Goal: Task Accomplishment & Management: Use online tool/utility

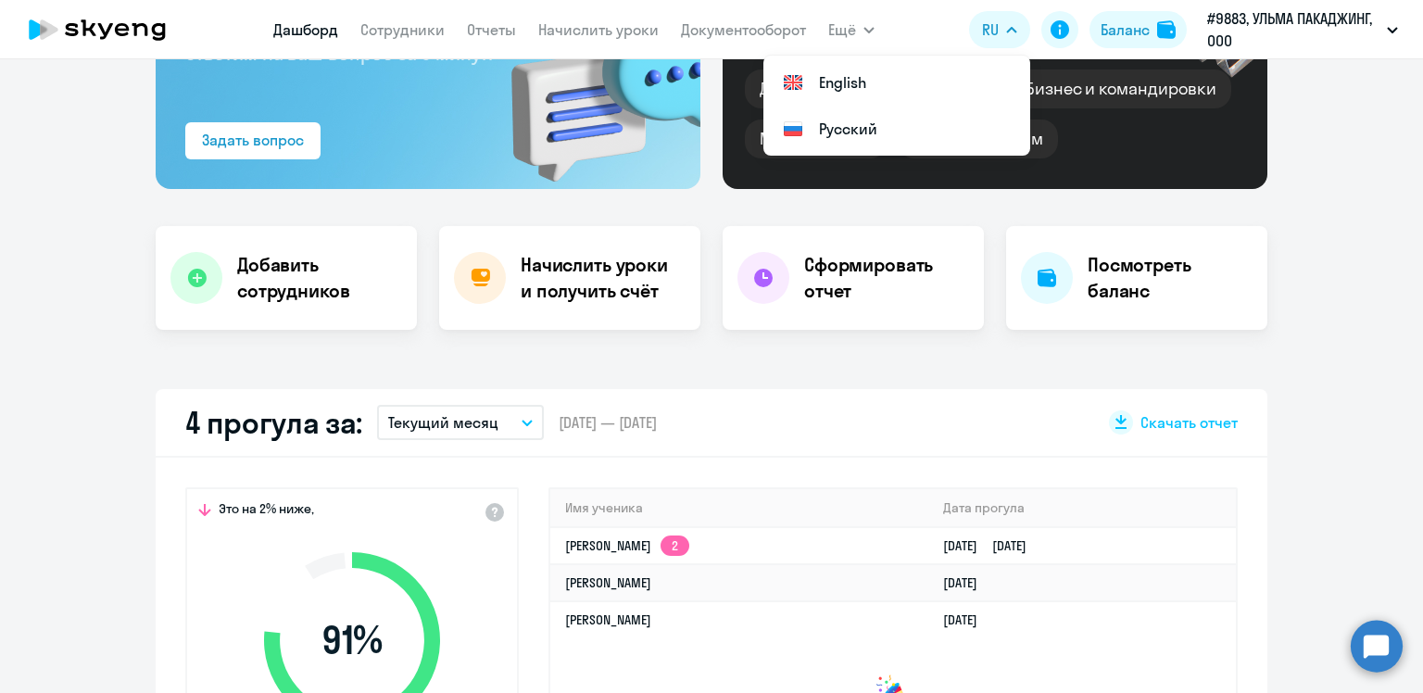
scroll to position [463, 0]
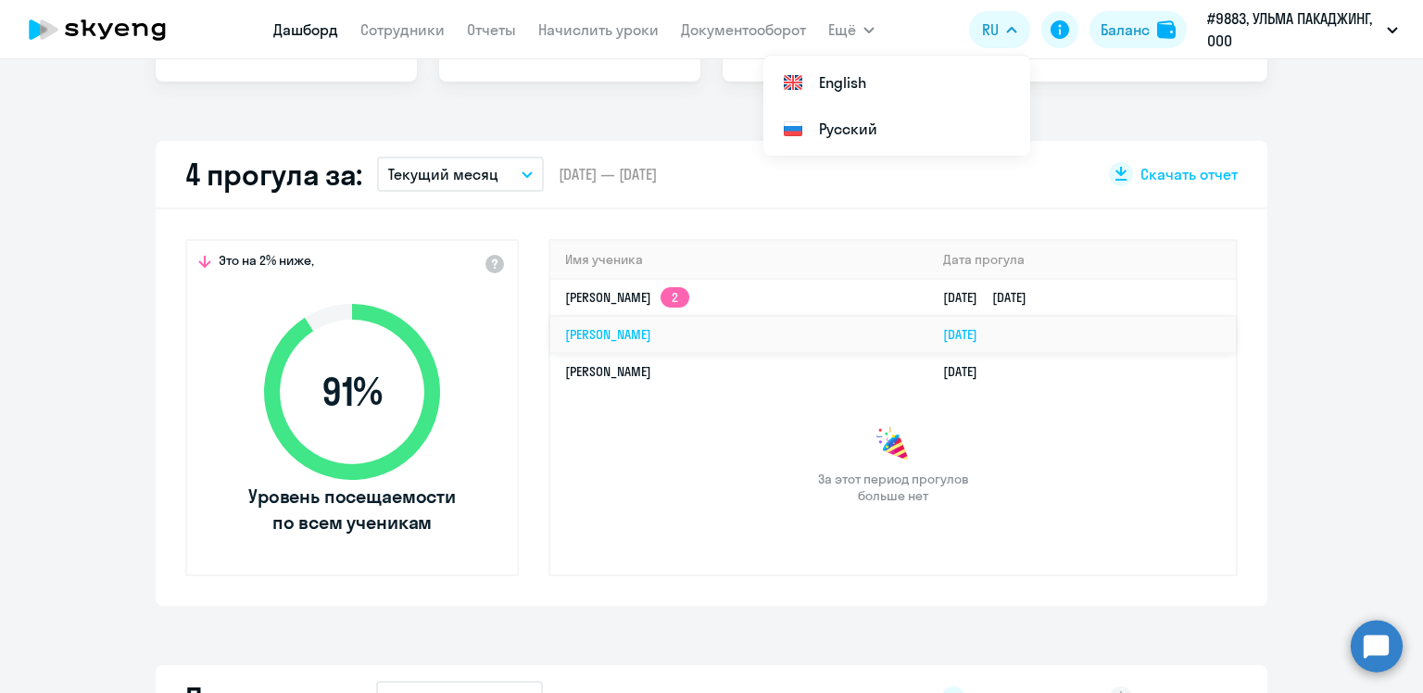
select select "30"
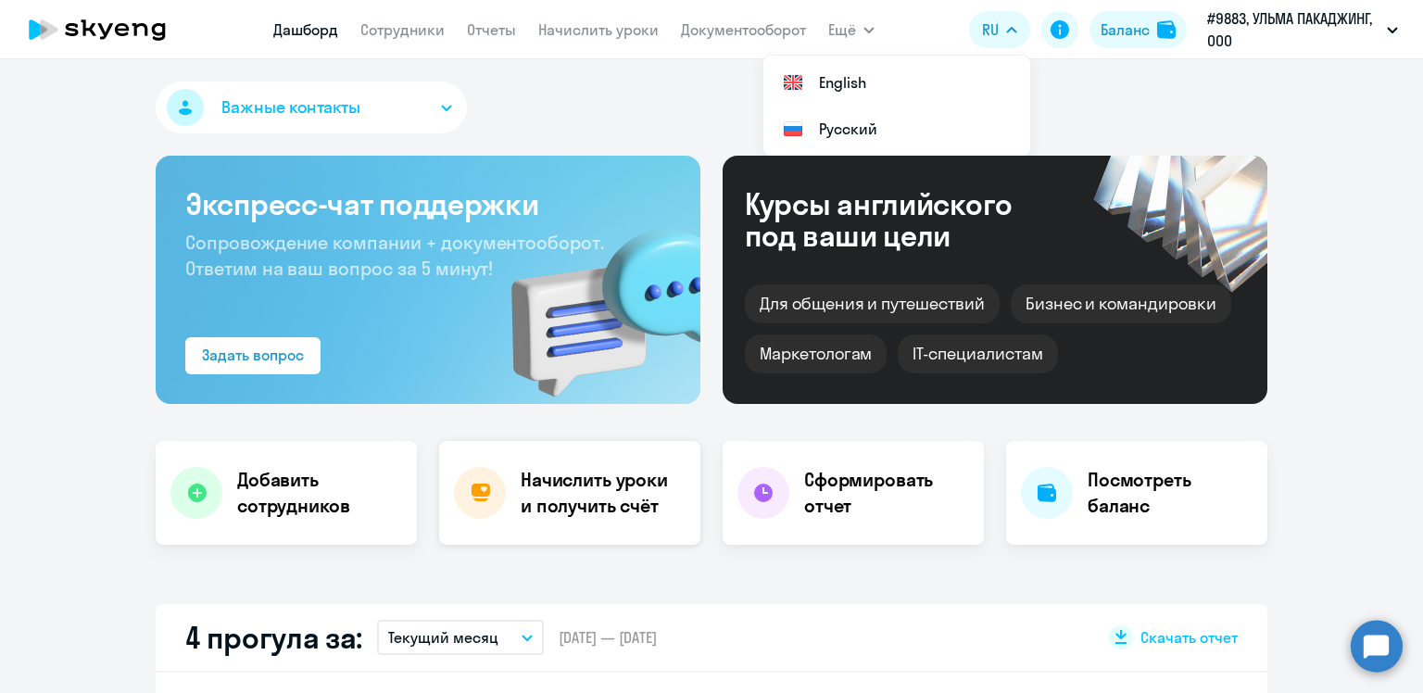
scroll to position [0, 0]
click at [597, 472] on h4 "Начислить уроки и получить счёт" at bounding box center [601, 493] width 161 height 52
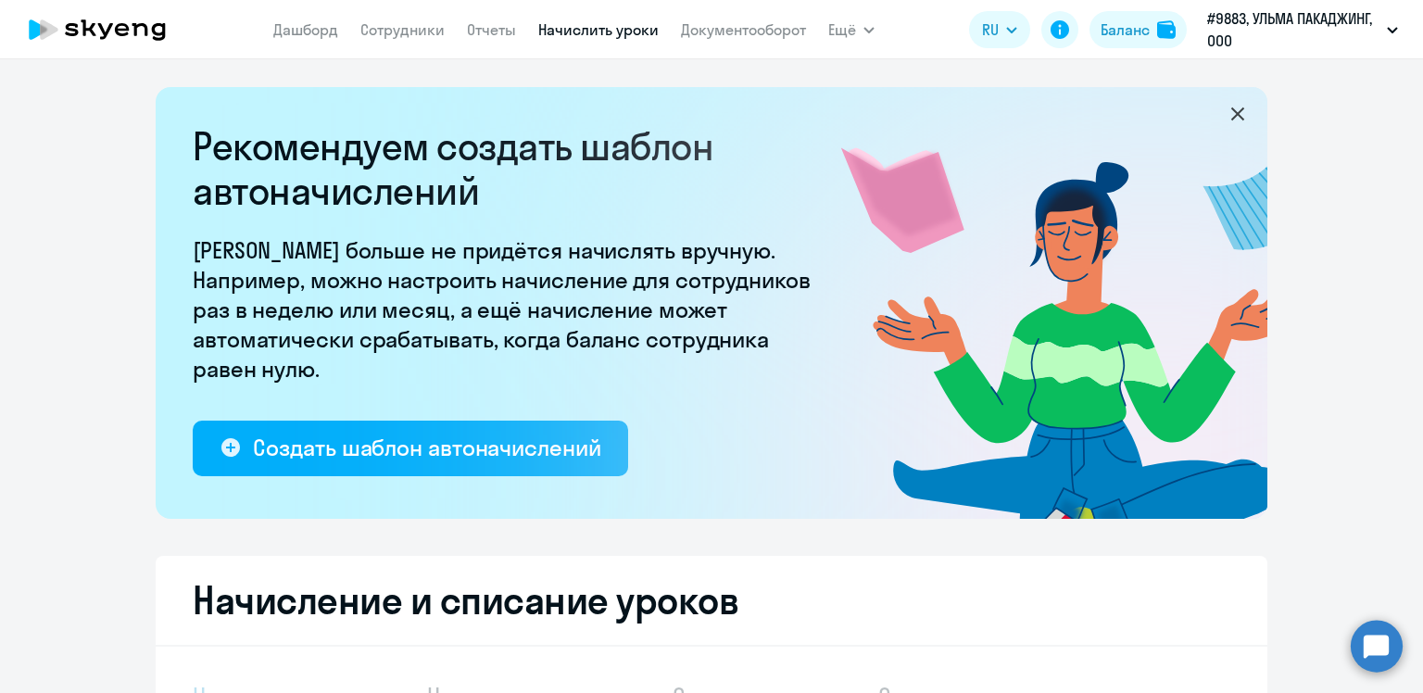
select select "10"
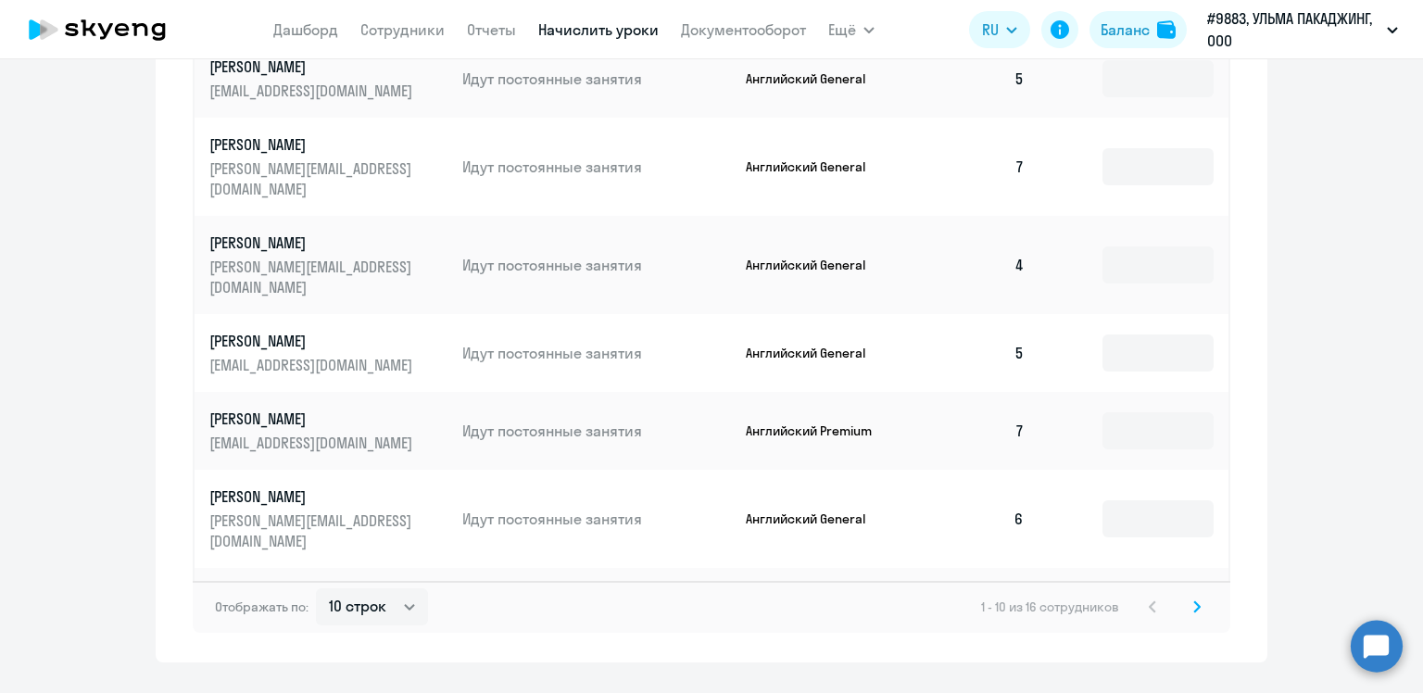
scroll to position [1187, 0]
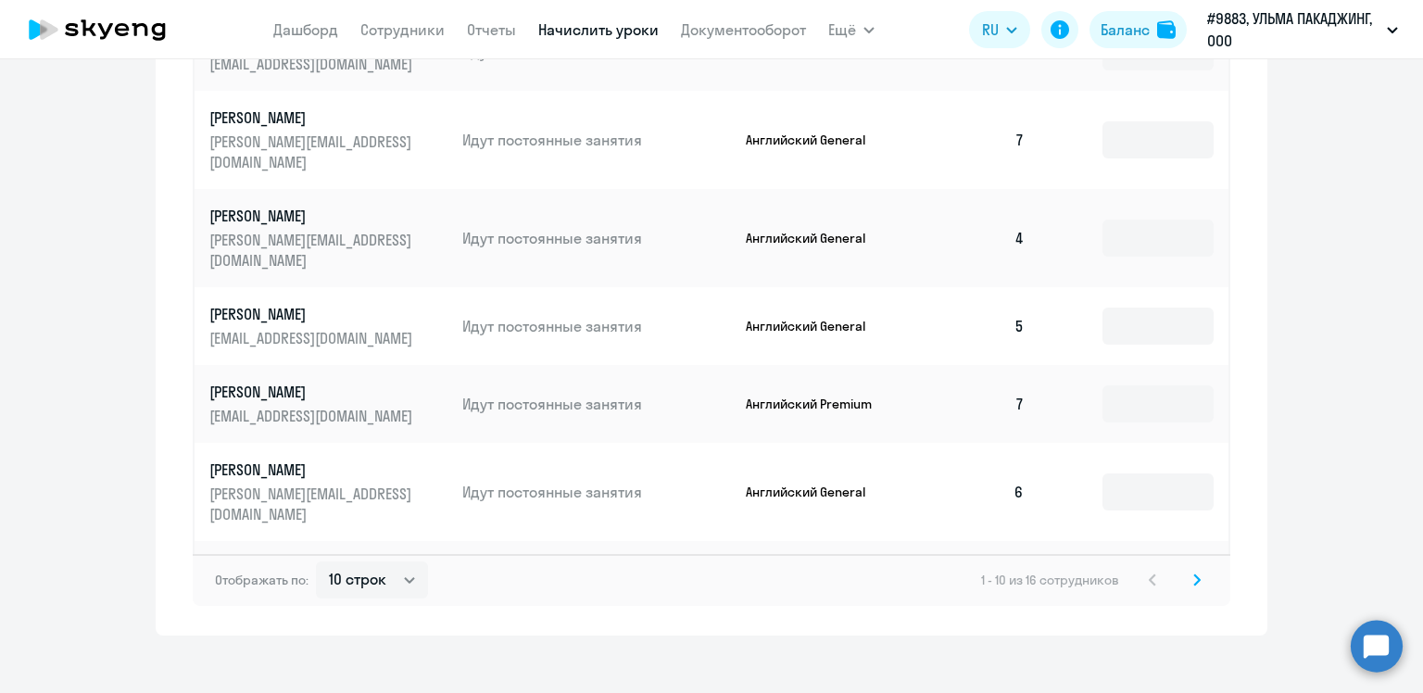
click at [1194, 574] on icon at bounding box center [1197, 579] width 6 height 10
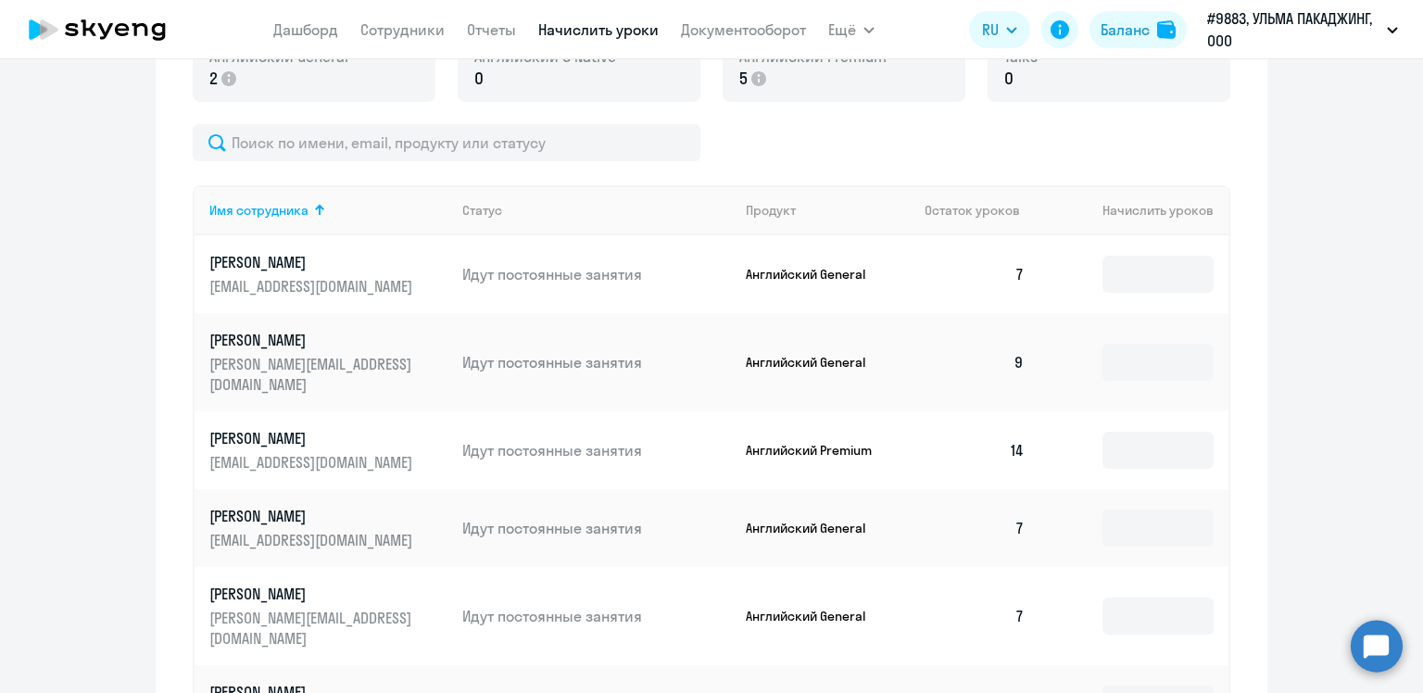
scroll to position [413, 0]
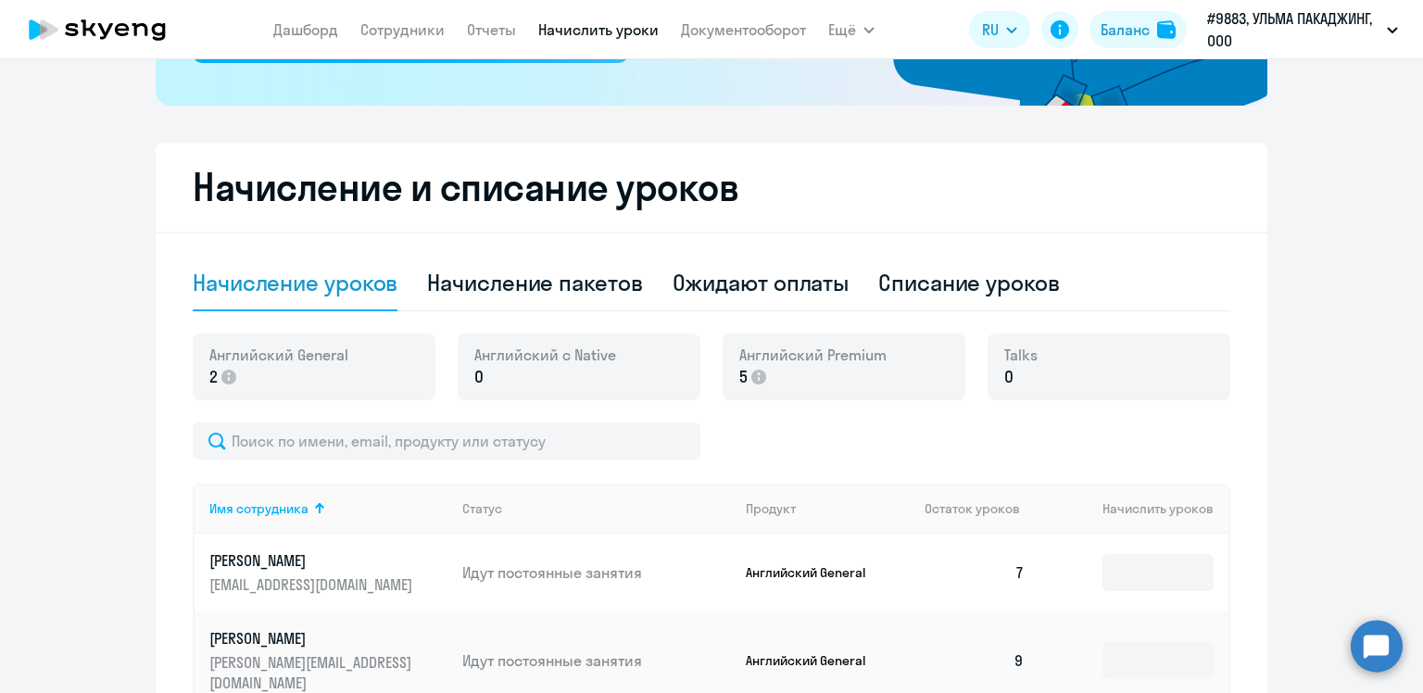
click at [832, 370] on p "5" at bounding box center [812, 377] width 147 height 24
click at [740, 373] on span "5" at bounding box center [743, 377] width 8 height 24
click at [759, 358] on span "Английский Premium" at bounding box center [812, 355] width 147 height 20
click at [753, 379] on icon at bounding box center [758, 377] width 15 height 15
click at [739, 375] on span "5" at bounding box center [743, 377] width 8 height 24
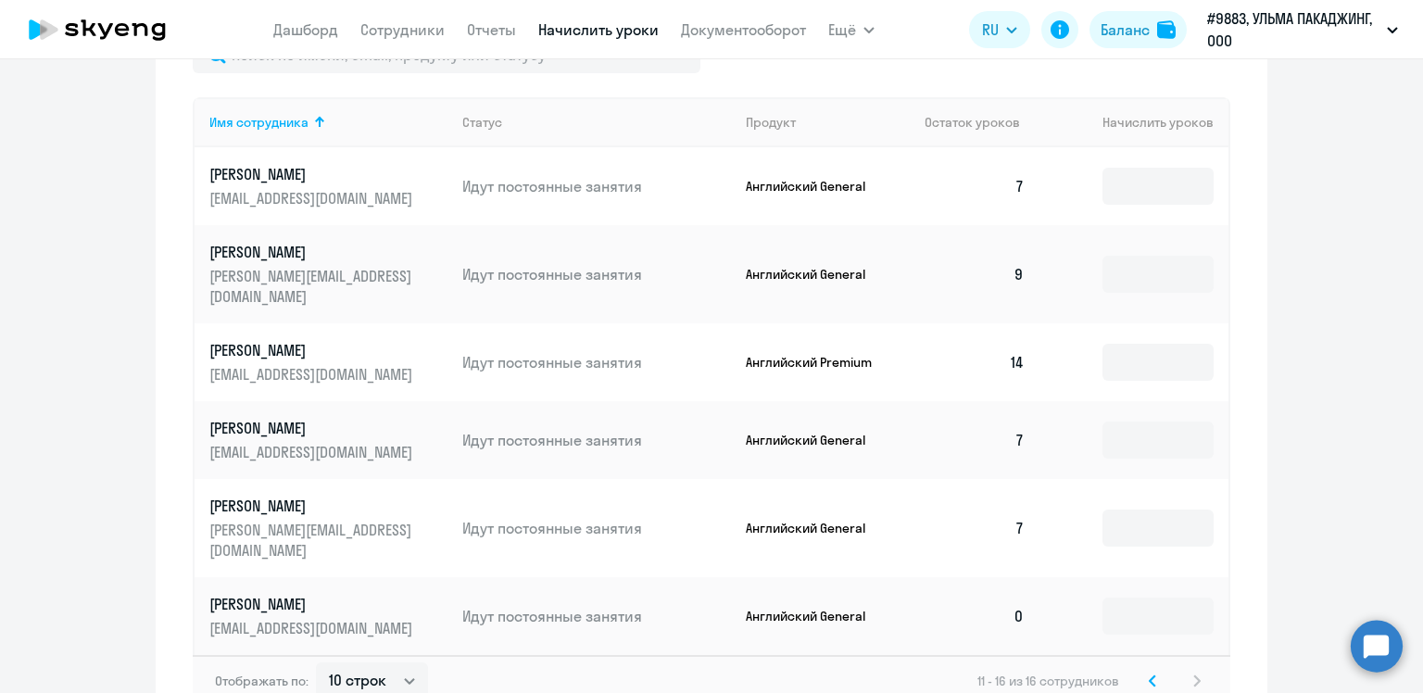
scroll to position [876, 0]
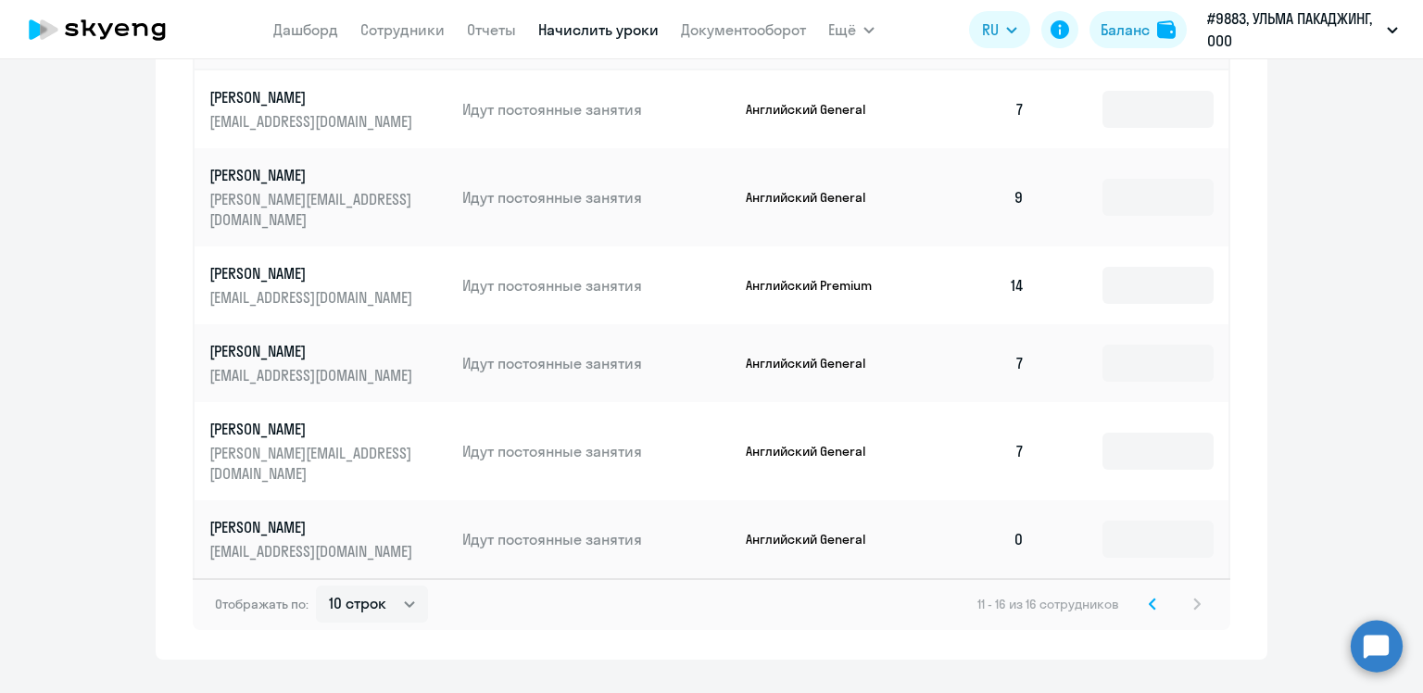
click at [1148, 597] on icon at bounding box center [1151, 603] width 7 height 13
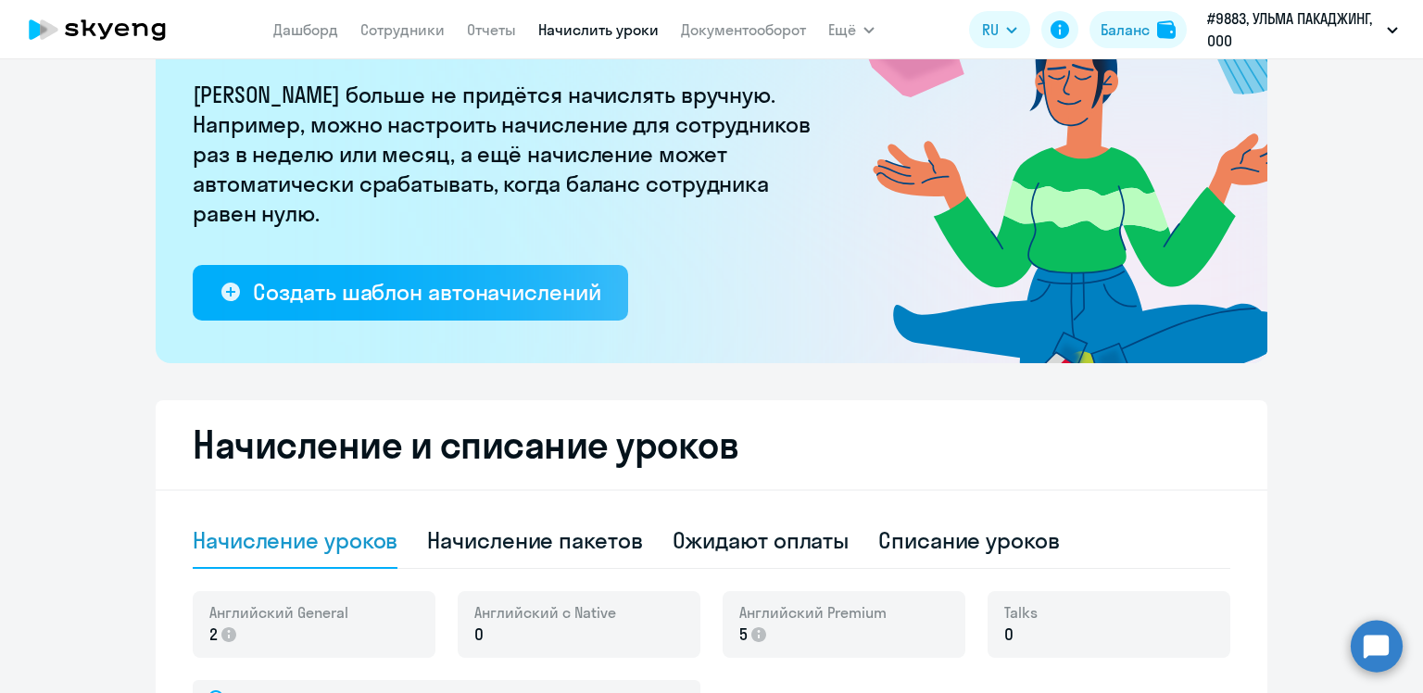
scroll to position [185, 0]
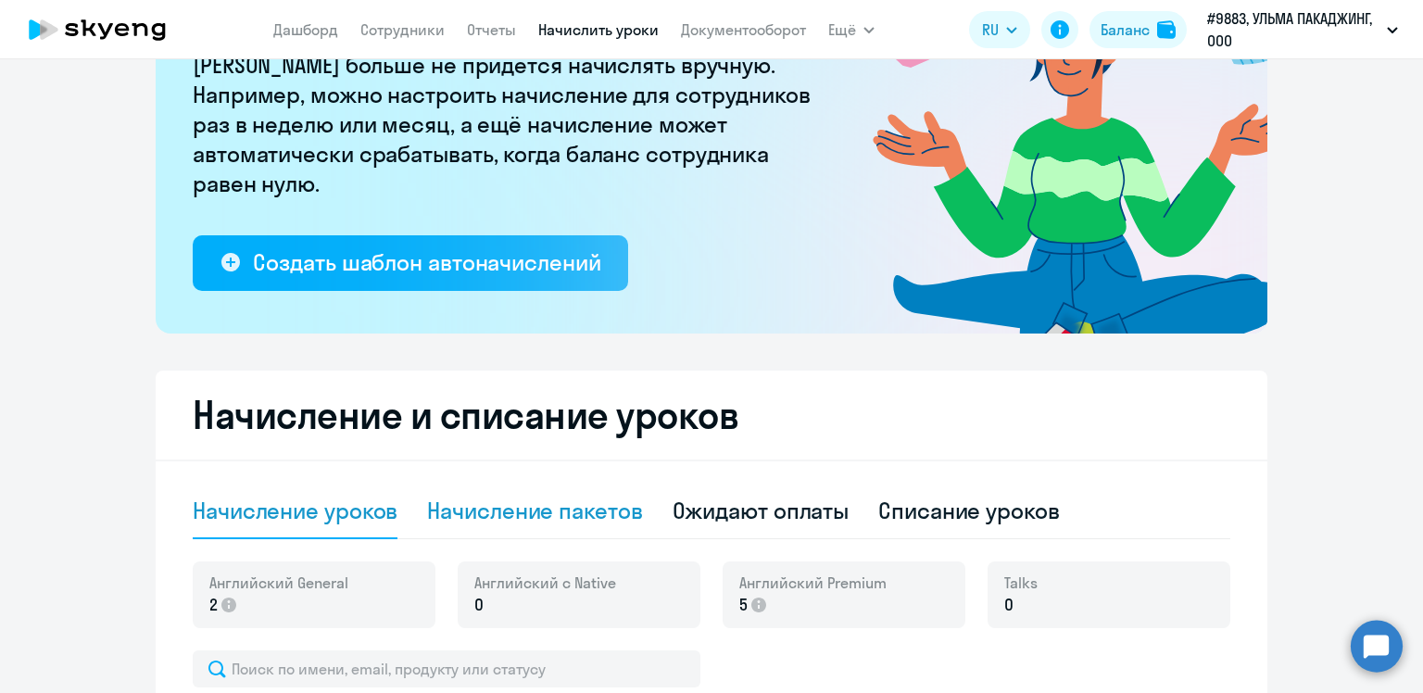
click at [585, 509] on div "Начисление пакетов" at bounding box center [534, 511] width 215 height 30
select select "10"
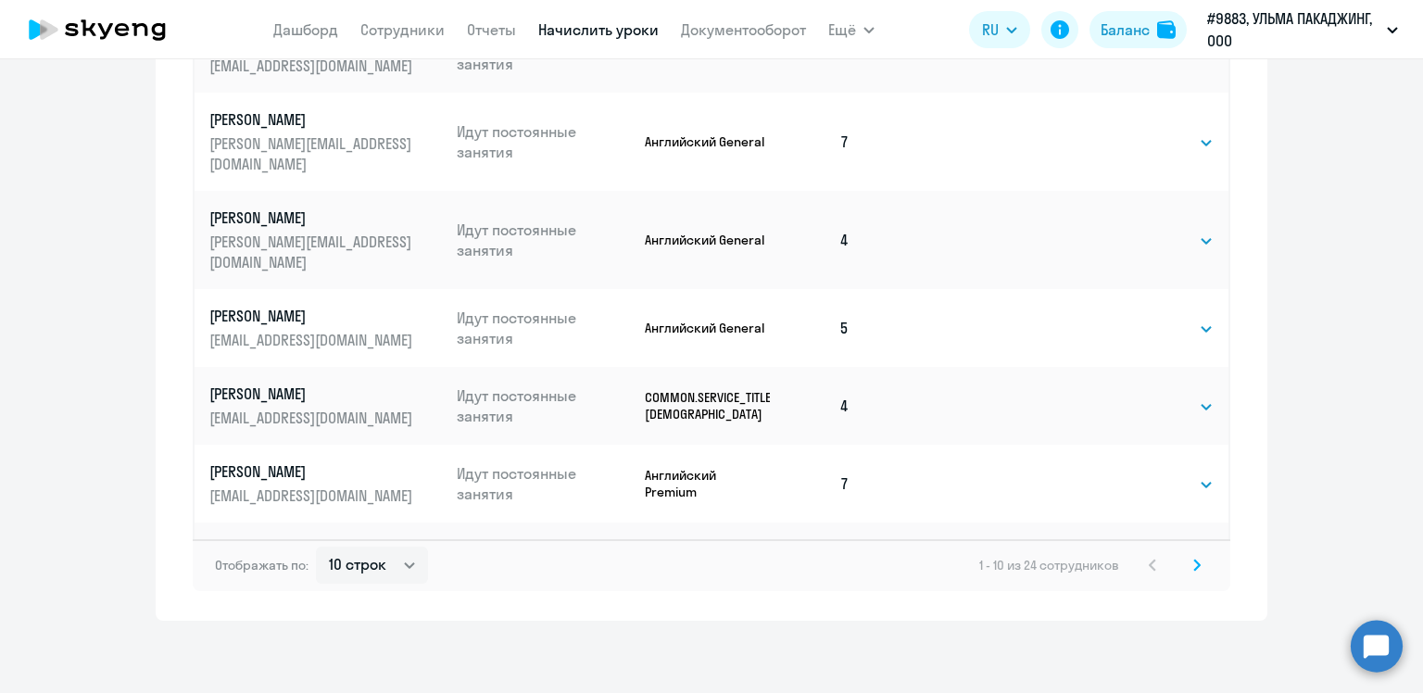
scroll to position [1263, 0]
click at [1198, 556] on svg-icon at bounding box center [1197, 563] width 22 height 22
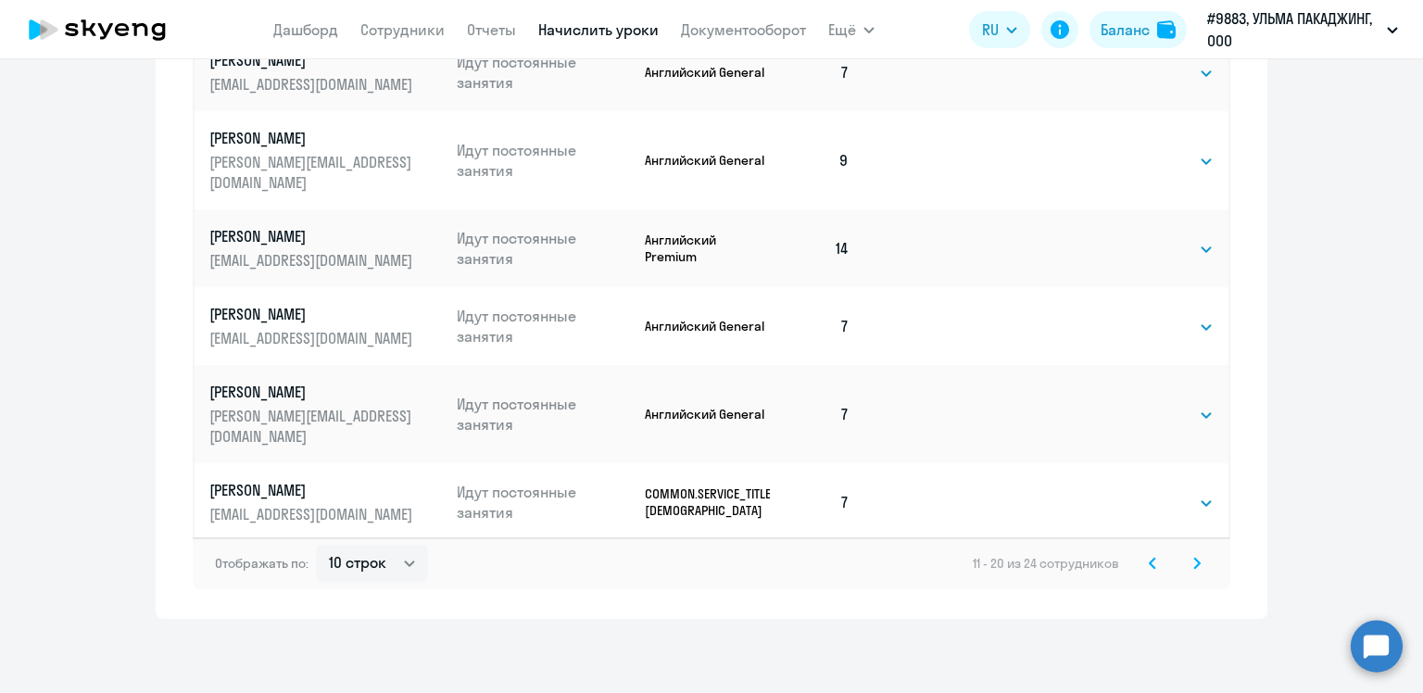
click at [1193, 563] on icon at bounding box center [1196, 563] width 7 height 13
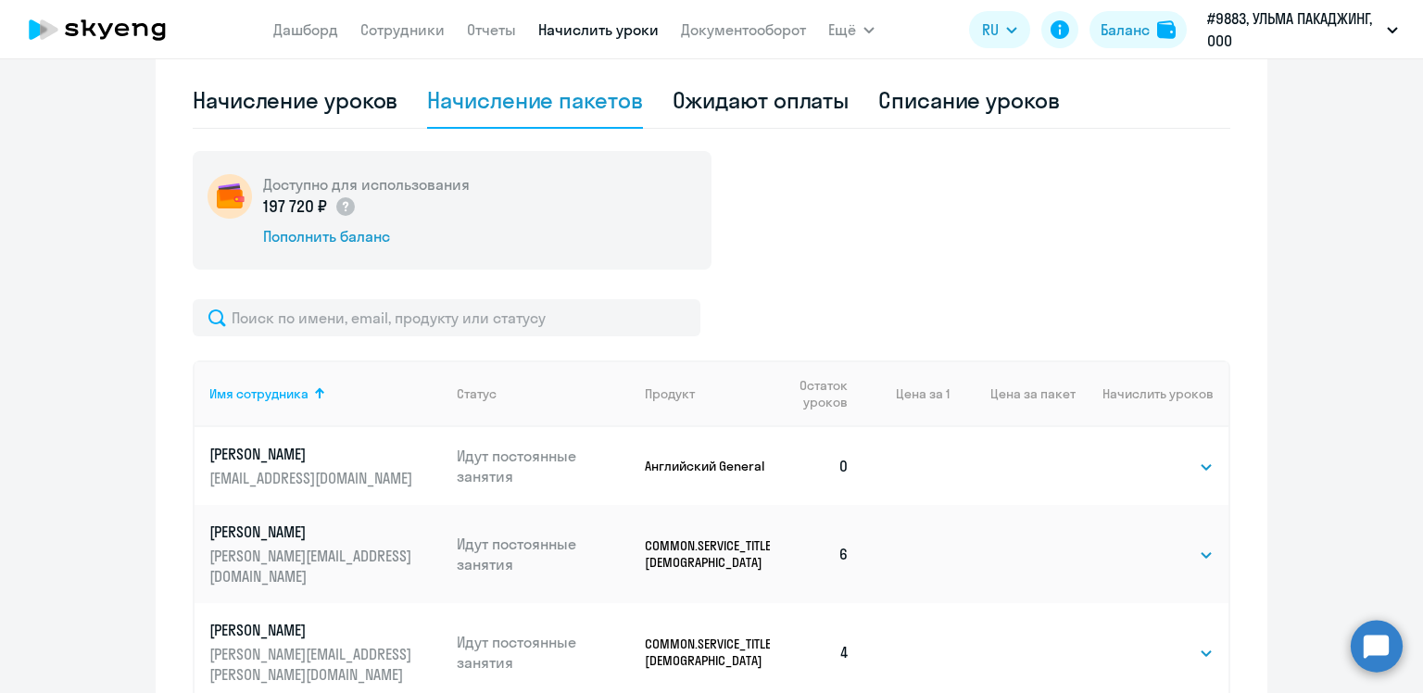
scroll to position [797, 0]
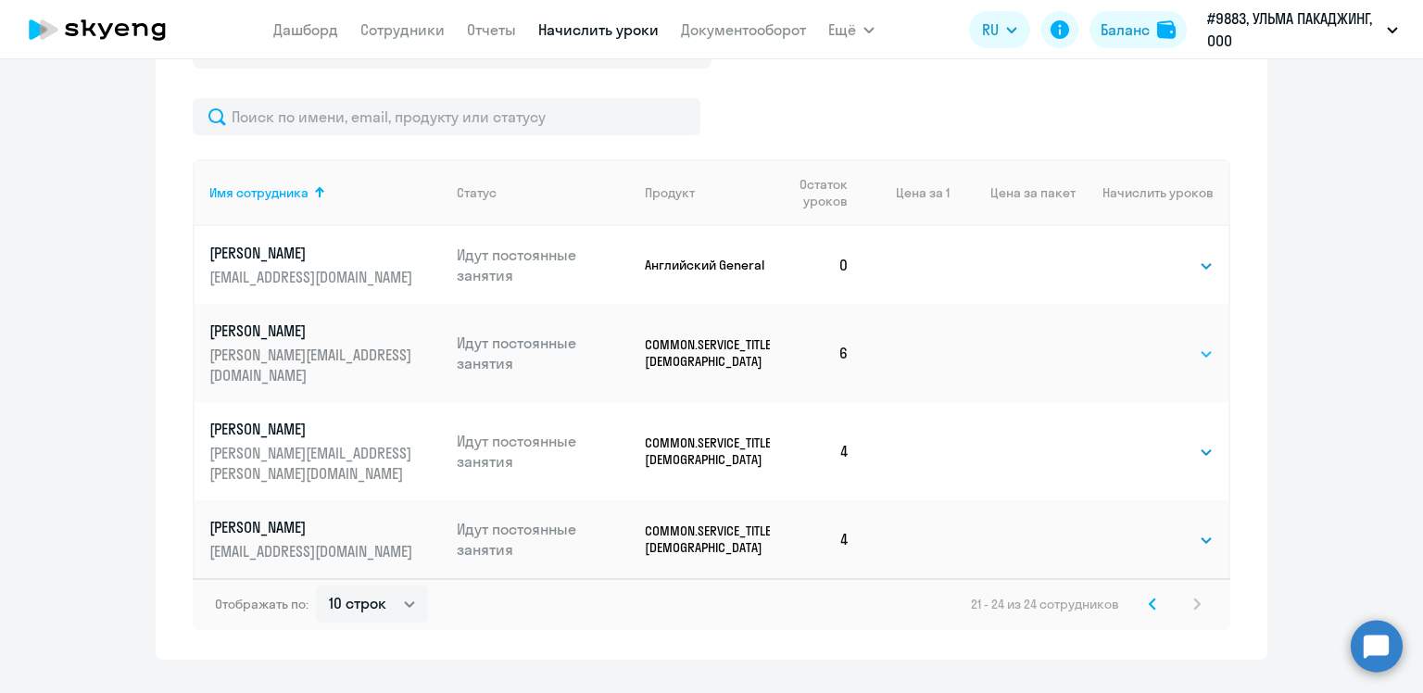
click at [1197, 343] on select "Выбрать 4 8 16 32 64 96 128" at bounding box center [1175, 354] width 76 height 22
click at [810, 345] on td "6" at bounding box center [817, 353] width 94 height 98
click at [1149, 598] on icon at bounding box center [1152, 603] width 6 height 10
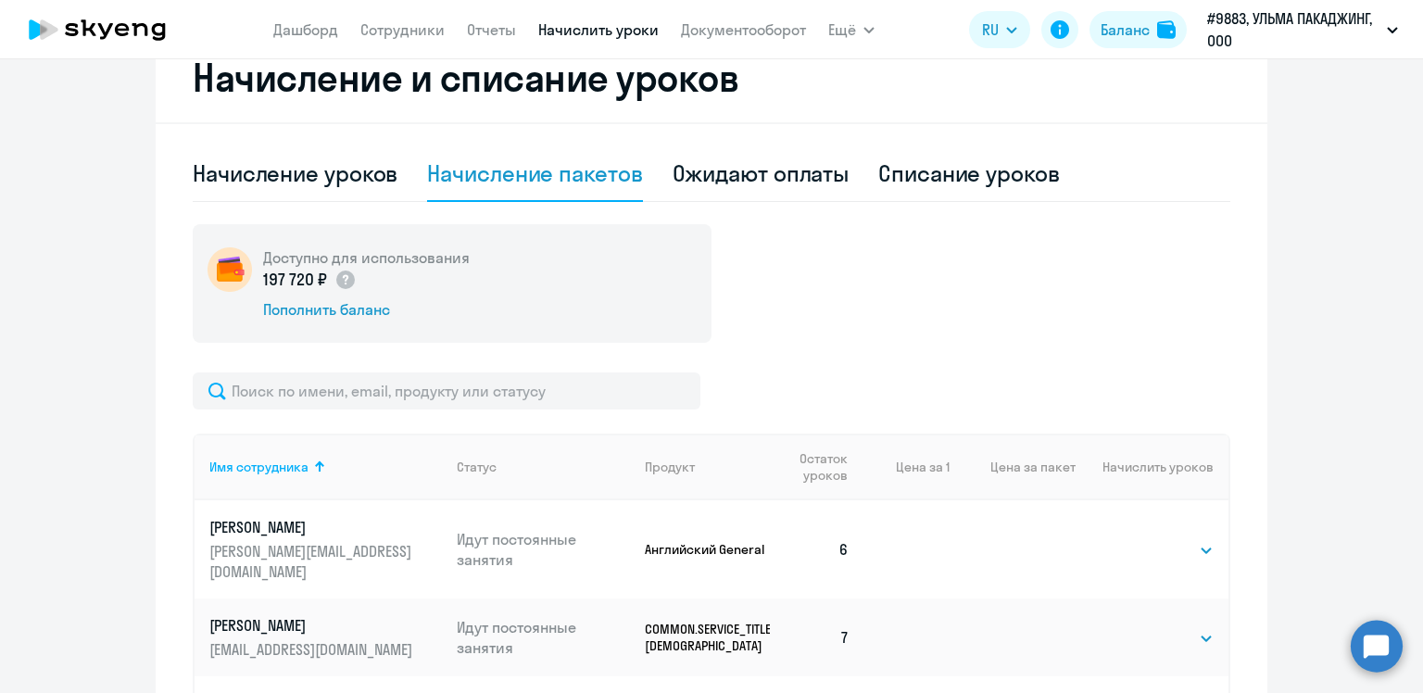
scroll to position [708, 0]
